Goal: Task Accomplishment & Management: Use online tool/utility

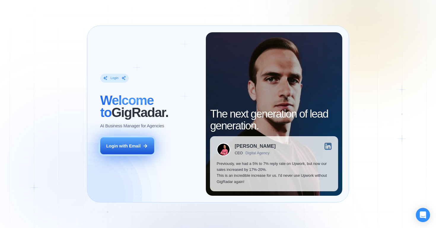
click at [128, 146] on div "Login with Email" at bounding box center [123, 146] width 34 height 6
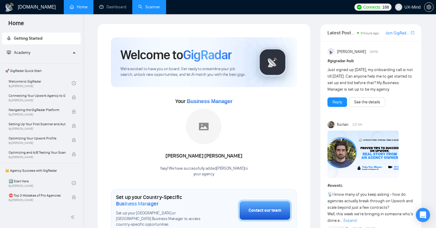
click at [153, 9] on link "Scanner" at bounding box center [149, 6] width 22 height 5
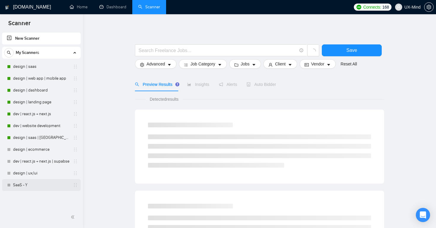
click at [28, 185] on link "SaaS - Y" at bounding box center [41, 185] width 56 height 12
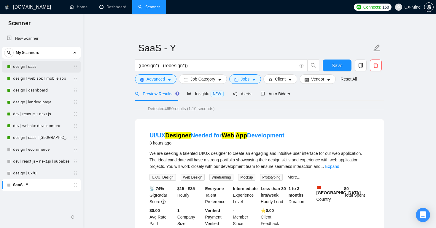
click at [34, 70] on link "design | saas" at bounding box center [41, 67] width 56 height 12
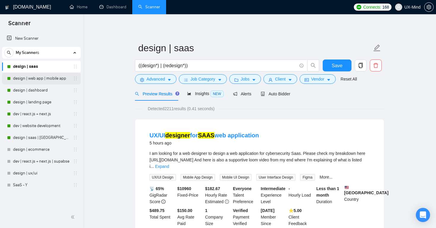
click at [40, 78] on link "design | web app | mobile app" at bounding box center [41, 79] width 56 height 12
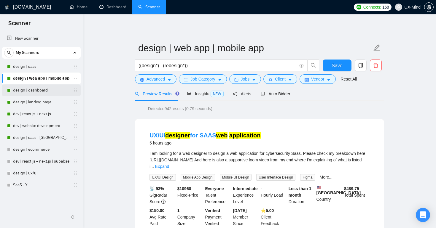
click at [45, 90] on link "design | dashboard" at bounding box center [41, 91] width 56 height 12
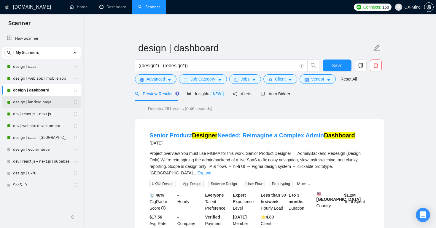
click at [49, 102] on link "design | landing page" at bounding box center [41, 102] width 56 height 12
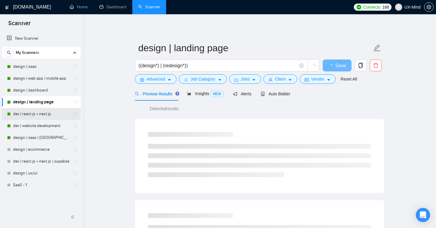
click at [35, 113] on link "dev | react.js + next.js" at bounding box center [41, 114] width 56 height 12
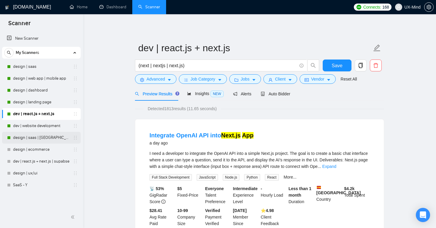
click at [38, 139] on link "design | saas | [GEOGRAPHIC_DATA]" at bounding box center [41, 138] width 56 height 12
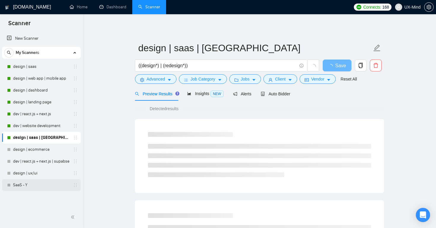
click at [40, 184] on link "SaaS - Y" at bounding box center [41, 185] width 56 height 12
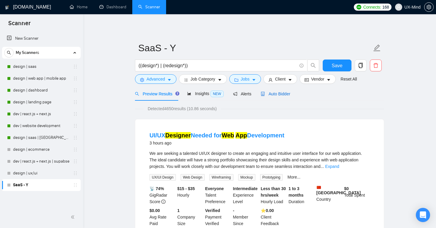
click at [281, 94] on span "Auto Bidder" at bounding box center [275, 94] width 29 height 5
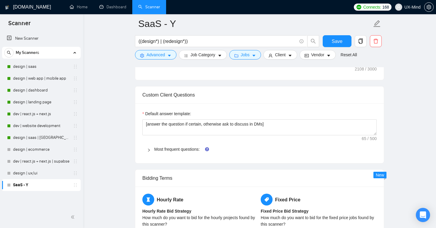
scroll to position [545, 0]
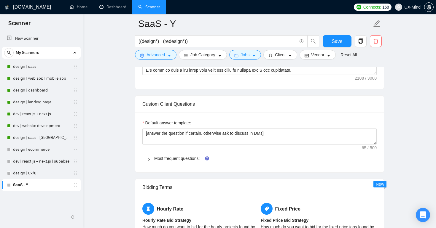
click at [151, 160] on div at bounding box center [150, 158] width 7 height 7
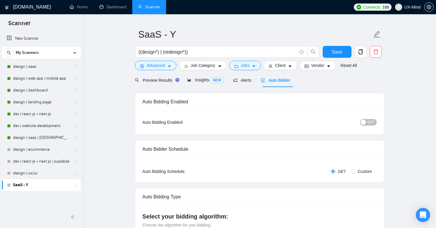
scroll to position [15, 0]
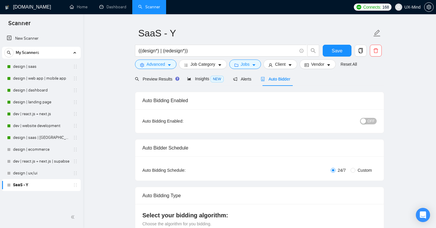
click at [363, 120] on div "button" at bounding box center [363, 121] width 5 height 5
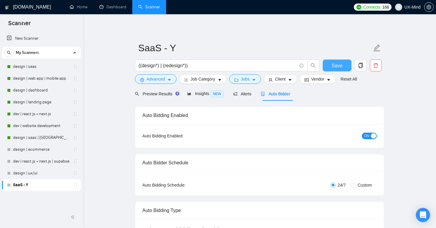
scroll to position [0, 0]
click at [156, 93] on span "Preview Results" at bounding box center [156, 94] width 43 height 5
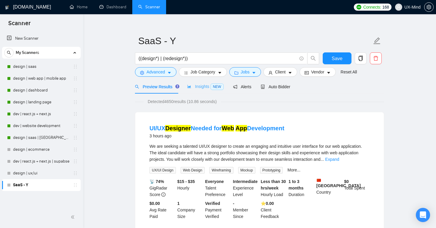
scroll to position [4, 0]
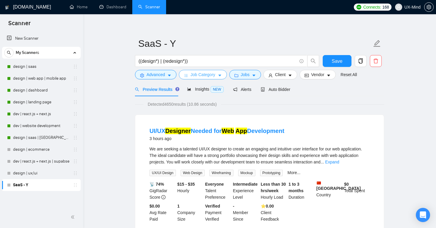
click at [211, 74] on span "Job Category" at bounding box center [202, 74] width 25 height 7
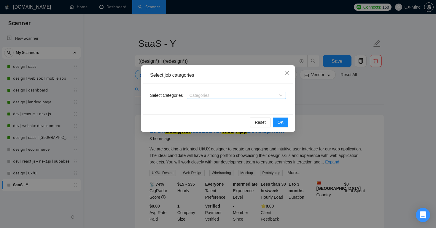
click at [235, 98] on div at bounding box center [233, 95] width 90 height 5
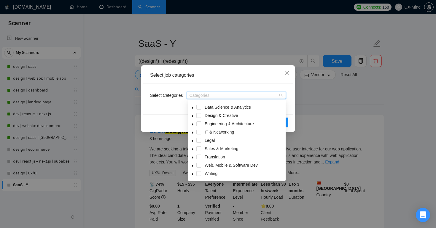
scroll to position [0, 0]
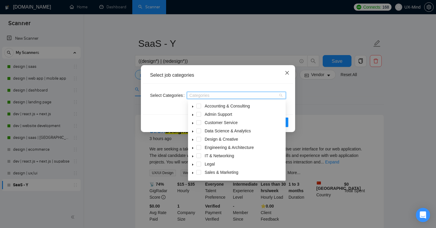
click at [286, 72] on icon "close" at bounding box center [287, 73] width 4 height 4
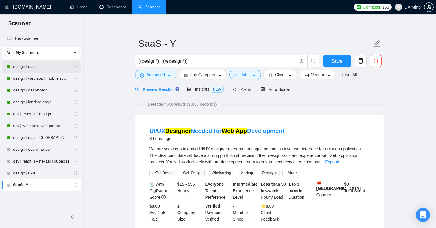
click at [38, 68] on link "design | saas" at bounding box center [41, 67] width 56 height 12
click at [255, 75] on icon "caret-down" at bounding box center [253, 76] width 3 height 2
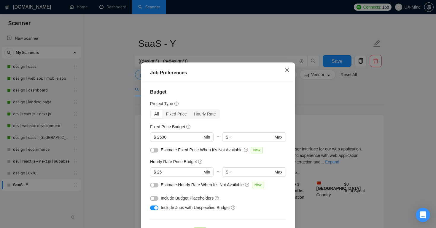
click at [287, 71] on icon "close" at bounding box center [287, 70] width 5 height 5
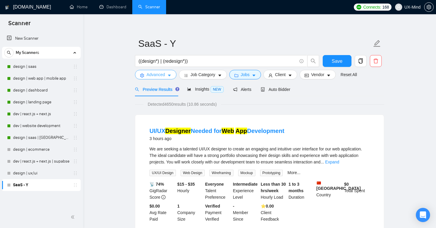
click at [170, 77] on icon "caret-down" at bounding box center [169, 76] width 4 height 4
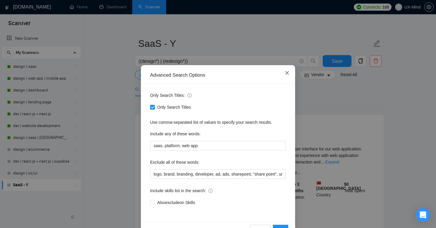
click at [286, 72] on icon "close" at bounding box center [287, 73] width 4 height 4
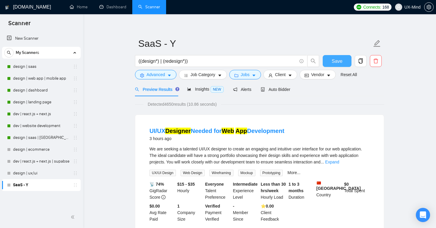
click at [336, 61] on span "Save" at bounding box center [337, 61] width 11 height 7
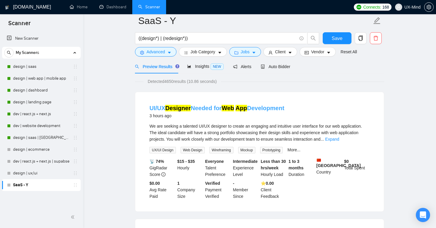
scroll to position [12, 0]
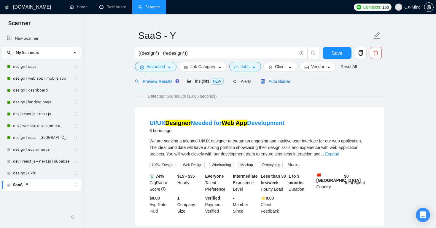
click at [276, 83] on span "Auto Bidder" at bounding box center [275, 81] width 29 height 5
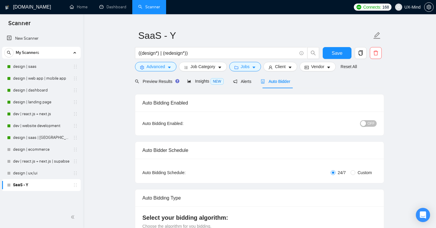
click at [364, 122] on div "button" at bounding box center [363, 123] width 5 height 5
click at [338, 51] on span "Save" at bounding box center [337, 53] width 11 height 7
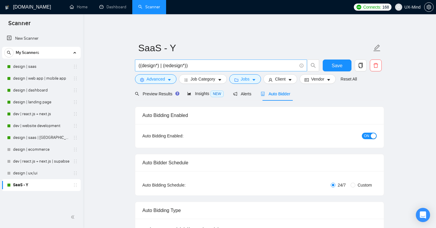
click at [195, 66] on input "((design*) | (redesign*))" at bounding box center [217, 65] width 158 height 7
click at [166, 81] on button "Advanced" at bounding box center [156, 78] width 42 height 9
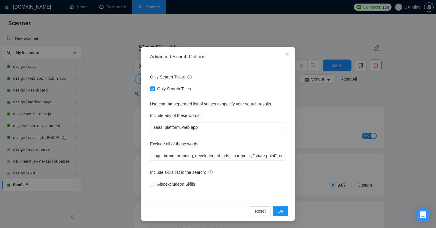
scroll to position [18, 0]
click at [306, 131] on div "Advanced Search Options Only Search Titles: Only Search Titles Use comma-separa…" at bounding box center [218, 114] width 436 height 228
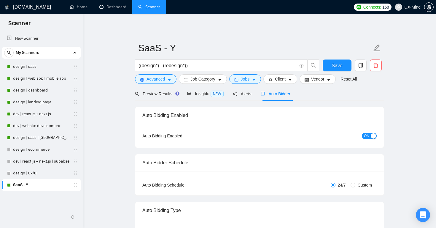
scroll to position [0, 0]
click at [220, 81] on icon "caret-down" at bounding box center [220, 80] width 4 height 4
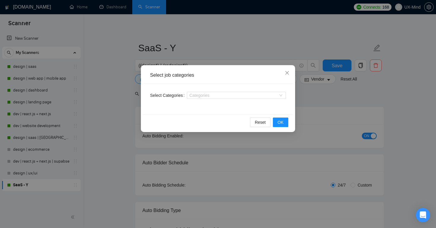
click at [236, 50] on div "Select job categories Select Categories Categories Reset OK" at bounding box center [218, 114] width 436 height 228
